Goal: Information Seeking & Learning: Learn about a topic

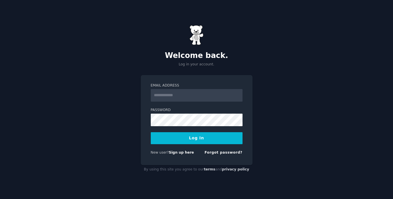
type input "**********"
drag, startPoint x: 227, startPoint y: 93, endPoint x: 137, endPoint y: 96, distance: 90.0
click at [137, 96] on div "**********" at bounding box center [196, 99] width 393 height 199
paste input "**********"
type input "**********"
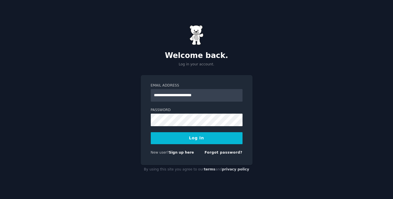
click at [191, 141] on button "Log In" at bounding box center [197, 138] width 92 height 12
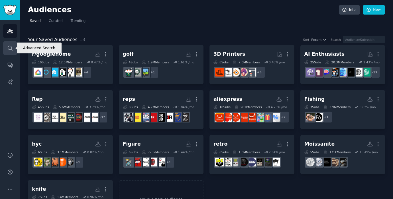
click at [7, 51] on link "Search" at bounding box center [10, 48] width 14 height 14
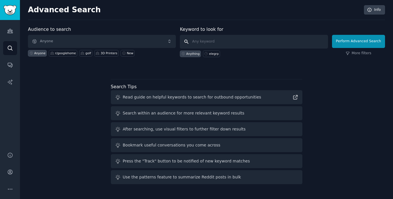
click at [201, 41] on input "text" at bounding box center [254, 42] width 148 height 14
type input "hair removal"
click at [347, 44] on button "Perform Advanced Search" at bounding box center [358, 41] width 53 height 13
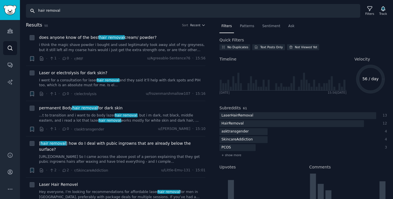
drag, startPoint x: 61, startPoint y: 11, endPoint x: 37, endPoint y: 11, distance: 23.4
click at [37, 11] on input "hair removal" at bounding box center [193, 11] width 334 height 14
type input "ulike"
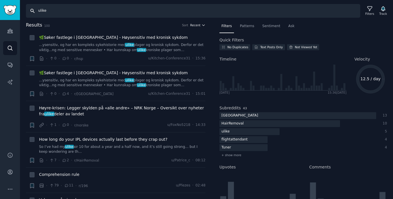
click at [200, 26] on button "Recent" at bounding box center [197, 25] width 15 height 4
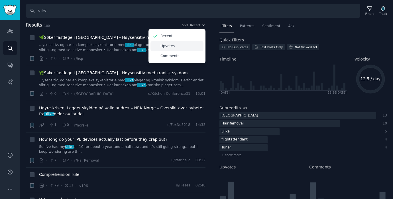
click at [170, 46] on p "Upvotes" at bounding box center [167, 46] width 14 height 5
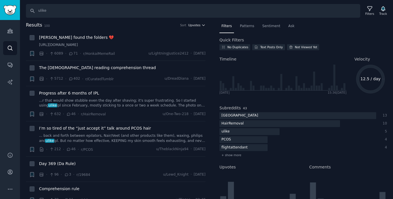
click at [195, 25] on span "Upvotes" at bounding box center [194, 25] width 12 height 4
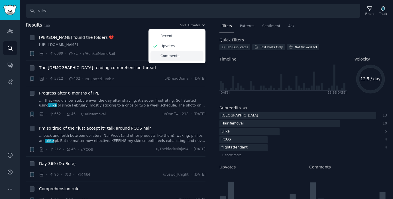
click at [181, 54] on div "Comments" at bounding box center [176, 56] width 53 height 10
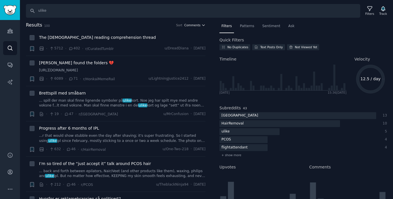
click at [199, 25] on button "Comments" at bounding box center [194, 25] width 21 height 4
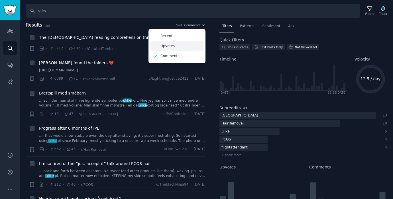
click at [168, 46] on p "Upvotes" at bounding box center [167, 46] width 14 height 5
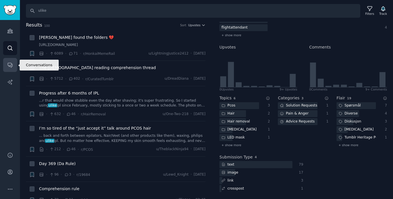
click at [8, 67] on icon "Sidebar" at bounding box center [10, 65] width 6 height 6
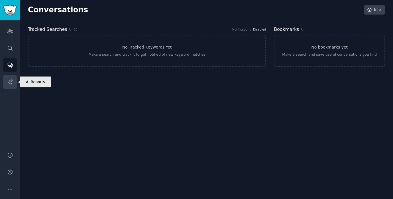
click at [8, 77] on link "AI Reports" at bounding box center [10, 82] width 14 height 14
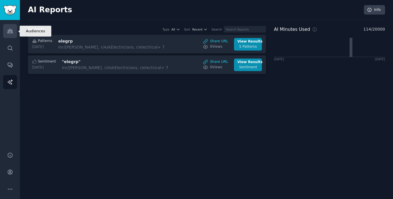
click at [8, 34] on icon "Sidebar" at bounding box center [10, 31] width 6 height 6
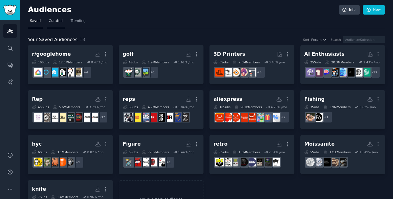
click at [54, 26] on link "Curated" at bounding box center [56, 23] width 18 height 12
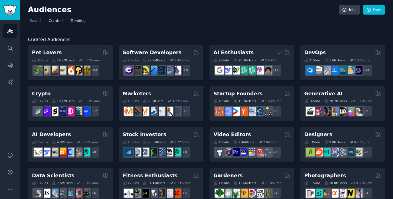
click at [73, 24] on link "Trending" at bounding box center [78, 23] width 19 height 12
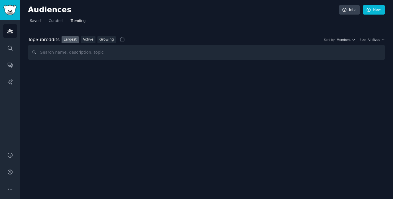
click at [38, 25] on link "Saved" at bounding box center [35, 23] width 15 height 12
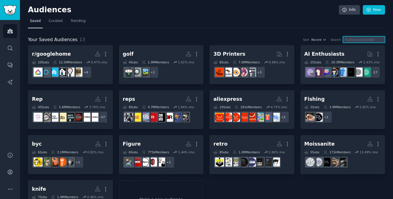
click at [353, 40] on input "text" at bounding box center [364, 39] width 42 height 7
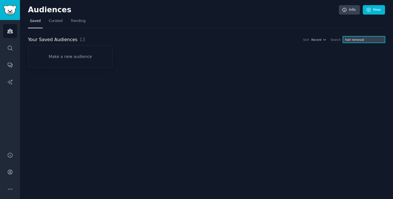
type input "hair removal"
click at [52, 19] on span "Curated" at bounding box center [56, 21] width 14 height 5
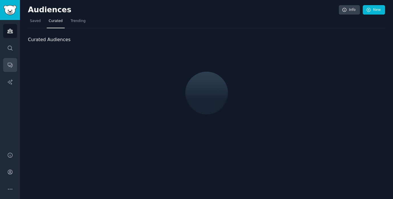
click at [72, 24] on link "Trending" at bounding box center [78, 23] width 19 height 12
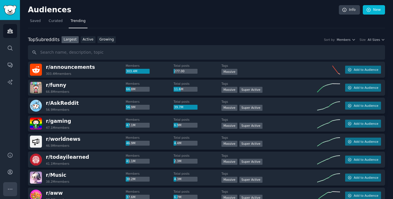
click at [12, 190] on icon "Sidebar" at bounding box center [10, 189] width 6 height 6
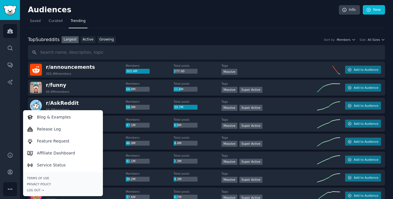
click at [7, 134] on div "Audiences Search Conversations AI Reports" at bounding box center [10, 82] width 20 height 125
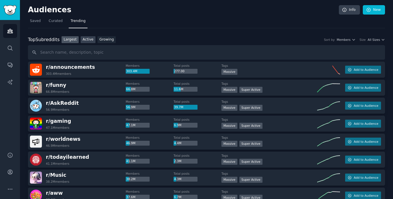
click at [84, 37] on link "Active" at bounding box center [88, 39] width 15 height 7
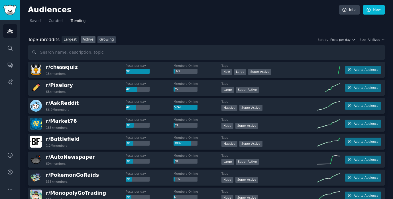
click at [101, 40] on link "Growing" at bounding box center [106, 39] width 19 height 7
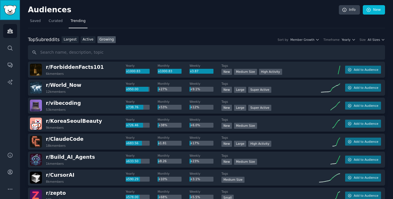
click at [8, 11] on img "Sidebar" at bounding box center [9, 10] width 13 height 10
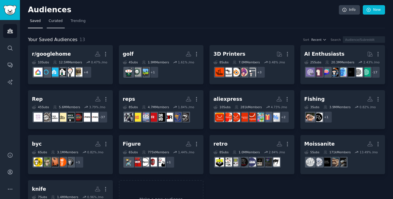
click at [55, 21] on span "Curated" at bounding box center [56, 21] width 14 height 5
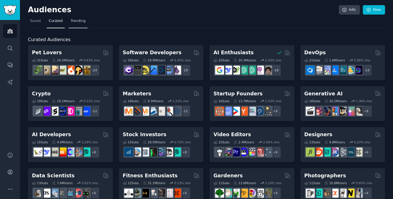
click at [75, 23] on span "Trending" at bounding box center [78, 21] width 15 height 5
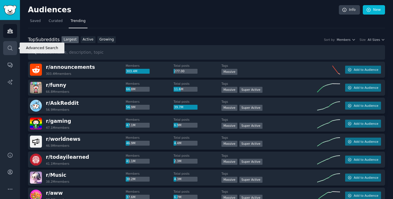
click at [8, 50] on icon "Sidebar" at bounding box center [10, 48] width 6 height 6
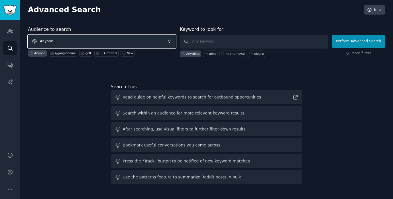
click at [151, 41] on span "Anyone" at bounding box center [102, 41] width 148 height 13
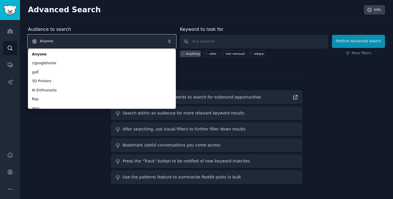
click at [56, 39] on span "Anyone" at bounding box center [102, 41] width 148 height 13
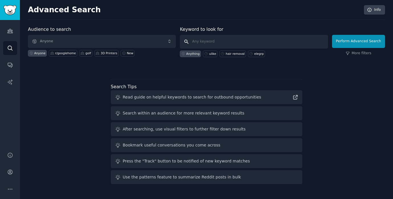
click at [202, 41] on input "text" at bounding box center [254, 42] width 148 height 14
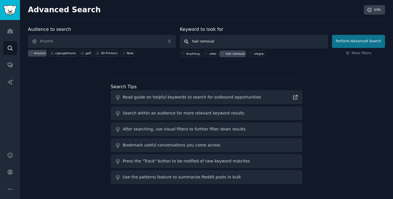
type input "hair removal"
click at [346, 43] on button "Perform Advanced Search" at bounding box center [358, 41] width 53 height 13
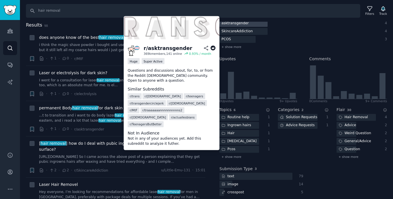
scroll to position [112, 0]
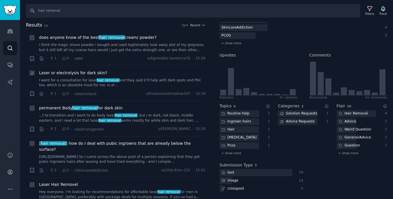
click at [75, 74] on span "Laser or electrolysis for dark skin?" at bounding box center [73, 73] width 68 height 6
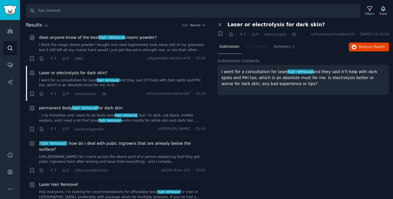
click at [76, 37] on span "does anyone know of the best hair removal cream/ powder?" at bounding box center [97, 37] width 117 height 6
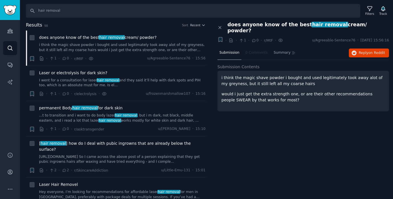
click at [202, 27] on h2 "Results 98 Sort Recent" at bounding box center [115, 25] width 179 height 7
click at [201, 25] on icon "button" at bounding box center [203, 25] width 4 height 4
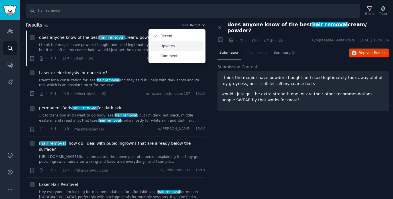
click at [173, 48] on div "Upvotes" at bounding box center [176, 46] width 53 height 10
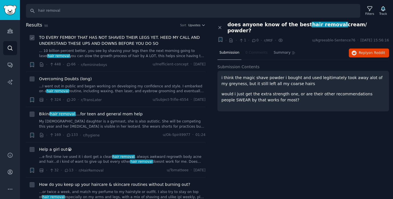
click at [100, 37] on span "TO EVERY FEMBOY THAT HAS NOT SHAVED THEIR LEGS YET. HEED MY CALL AND UNDERSTAND…" at bounding box center [122, 40] width 166 height 12
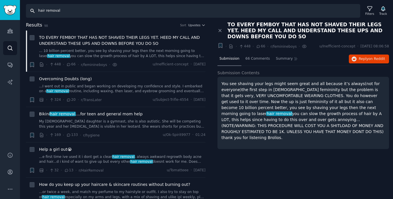
click at [37, 9] on input "hair removal" at bounding box center [193, 11] width 334 height 14
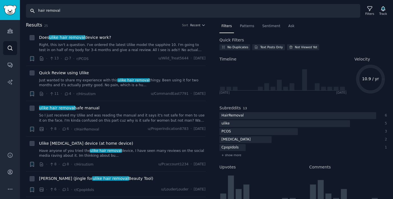
type input "hair removal"
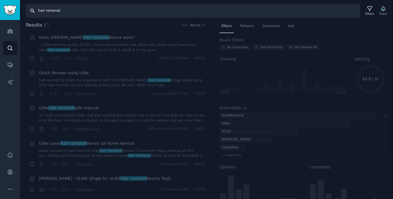
click at [77, 6] on input "hair removal" at bounding box center [193, 11] width 334 height 14
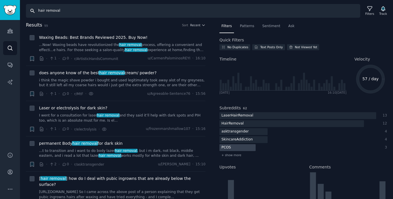
scroll to position [1, 0]
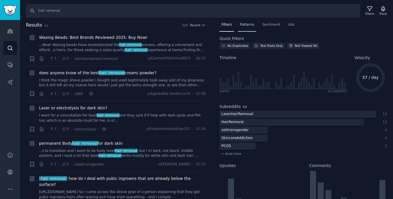
click at [249, 23] on span "Patterns" at bounding box center [247, 24] width 14 height 5
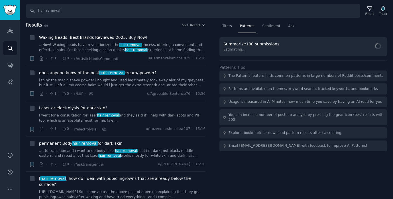
scroll to position [0, 0]
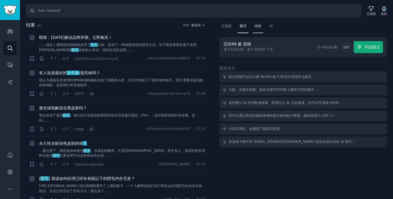
click at [258, 25] on font "情绪" at bounding box center [257, 26] width 7 height 4
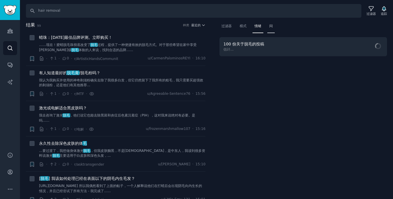
click at [272, 28] on div "问" at bounding box center [270, 28] width 7 height 12
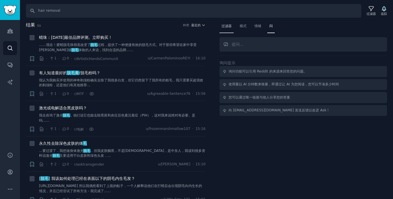
click at [222, 26] on font "过滤器" at bounding box center [226, 26] width 10 height 4
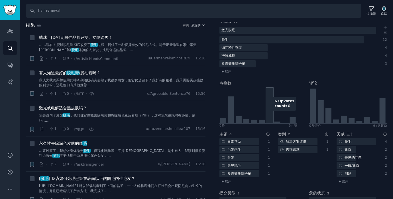
scroll to position [114, 0]
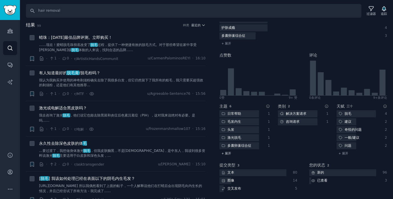
click at [226, 152] on font "+ 展开" at bounding box center [226, 152] width 10 height 3
click at [343, 154] on font "+ 展开" at bounding box center [343, 152] width 10 height 3
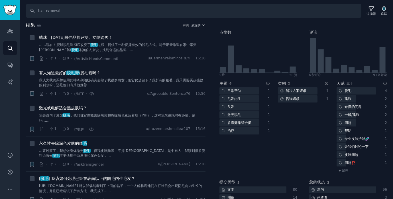
scroll to position [154, 0]
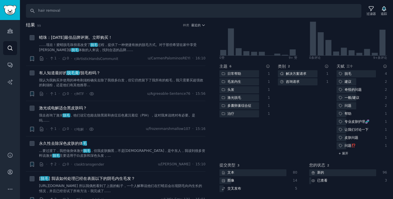
click at [343, 152] on font "+ 展开" at bounding box center [343, 152] width 10 height 3
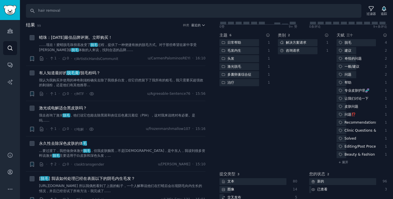
scroll to position [193, 0]
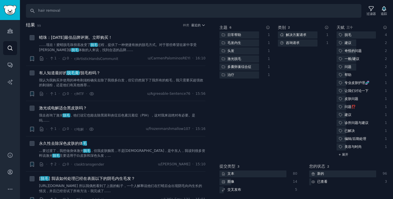
click at [340, 152] on font "+ 展开" at bounding box center [343, 153] width 10 height 3
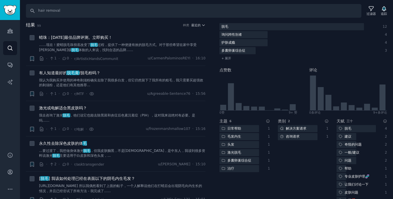
scroll to position [100, 0]
click at [11, 62] on icon "侧边栏" at bounding box center [10, 65] width 6 height 6
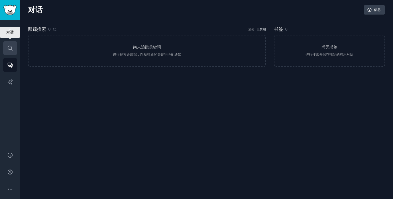
click at [8, 48] on icon "侧边栏" at bounding box center [10, 48] width 5 height 5
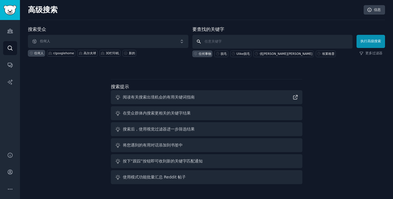
click at [215, 39] on input "text" at bounding box center [272, 42] width 160 height 14
click at [219, 54] on div "脱毛" at bounding box center [221, 53] width 14 height 7
type input "hair removal"
click at [366, 44] on button "执行高级搜索" at bounding box center [370, 41] width 28 height 13
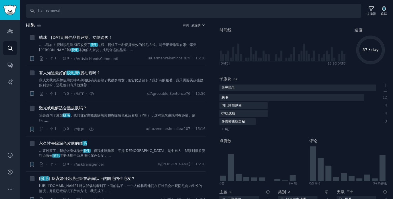
scroll to position [26, 0]
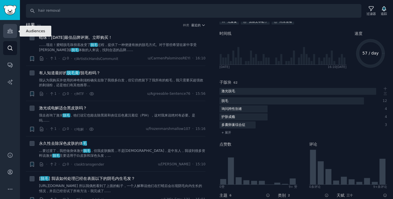
click at [12, 28] on link "受众" at bounding box center [10, 31] width 14 height 14
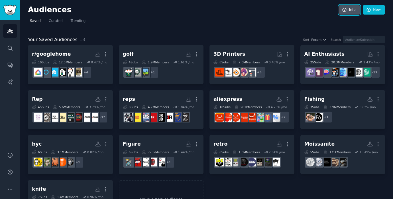
click at [350, 14] on link "Info" at bounding box center [349, 10] width 21 height 10
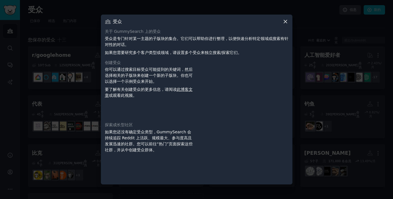
click at [285, 25] on div "受众 关于 GummySearch 上的受众 受众是专门针对某一主题的子版块的集合。它们可以帮助你进行整理，以便快速分析特定领域或搜索有针对性的对话。 如果您…" at bounding box center [196, 99] width 191 height 169
click at [284, 23] on icon at bounding box center [285, 22] width 6 height 6
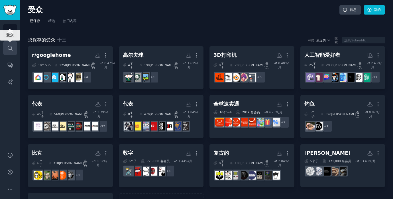
click at [8, 44] on link "搜索" at bounding box center [10, 48] width 14 height 14
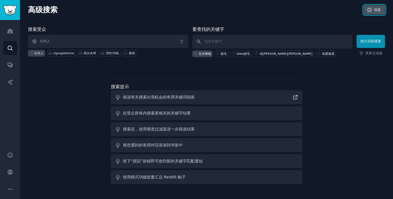
click at [371, 10] on icon at bounding box center [369, 10] width 4 height 4
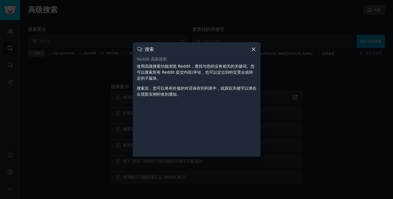
click at [251, 51] on icon at bounding box center [253, 49] width 6 height 6
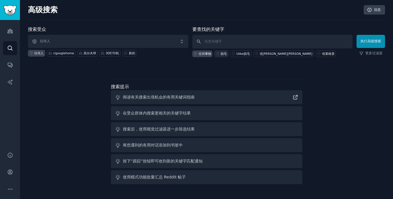
click at [222, 53] on font "脱毛" at bounding box center [223, 53] width 6 height 3
type input "hair removal"
click at [363, 41] on font "执行高级搜索" at bounding box center [370, 41] width 21 height 4
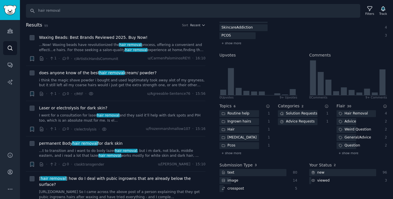
scroll to position [112, 0]
click at [235, 152] on span "+ show more" at bounding box center [231, 153] width 20 height 4
click at [61, 13] on input "hair removal" at bounding box center [193, 11] width 334 height 14
type input "h"
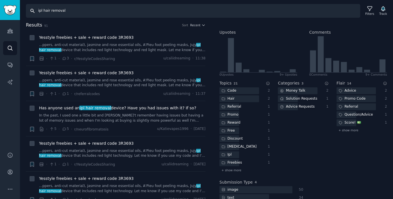
scroll to position [135, 0]
drag, startPoint x: 42, startPoint y: 11, endPoint x: 82, endPoint y: 11, distance: 39.9
click at [82, 11] on input "ipl hair removal" at bounding box center [193, 11] width 334 height 14
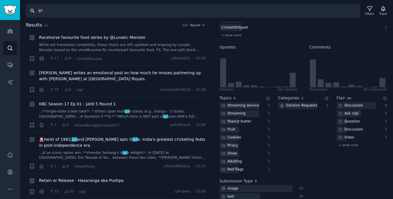
scroll to position [135, 0]
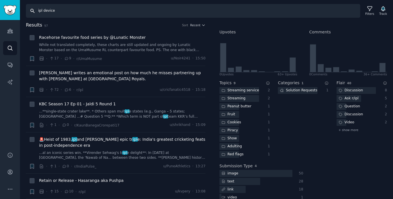
type input "ipl device"
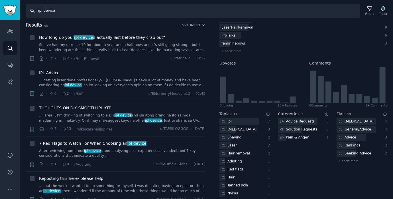
scroll to position [135, 0]
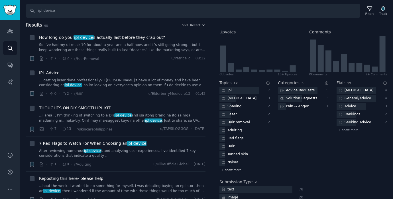
click at [230, 170] on span "+ show more" at bounding box center [231, 169] width 20 height 4
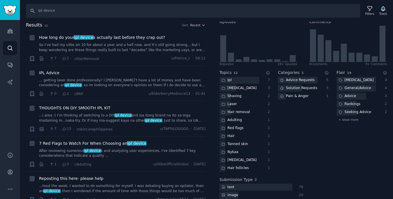
scroll to position [146, 0]
click at [343, 120] on span "+ show more" at bounding box center [348, 119] width 20 height 4
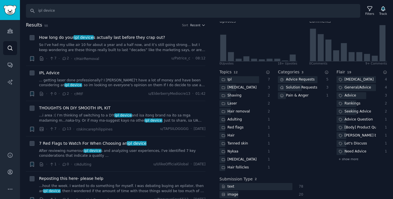
scroll to position [152, 0]
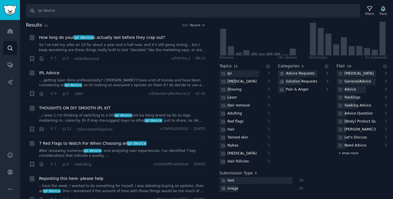
click at [346, 152] on span "+ show more" at bounding box center [348, 153] width 20 height 4
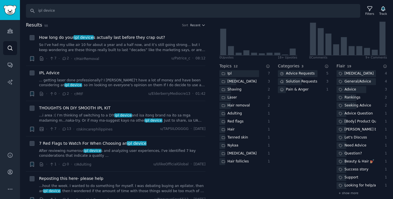
scroll to position [183, 0]
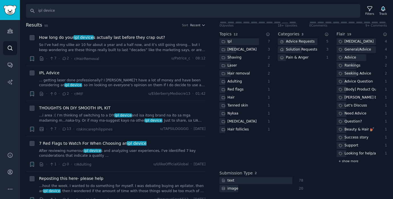
click at [355, 161] on span "+ show more" at bounding box center [348, 161] width 20 height 4
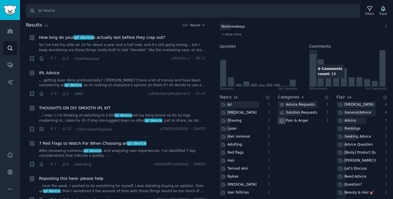
scroll to position [121, 0]
